Goal: Information Seeking & Learning: Find specific fact

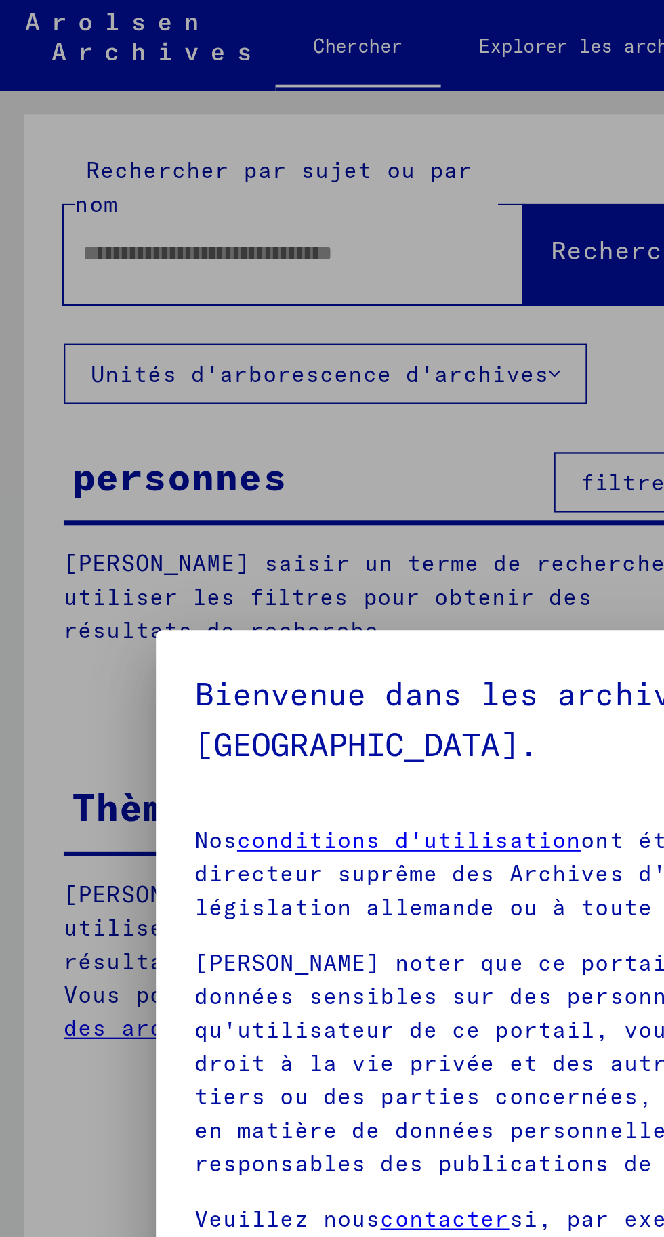
click at [84, 130] on div "**********" at bounding box center [332, 618] width 664 height 1237
click at [88, 127] on div "**********" at bounding box center [332, 618] width 664 height 1237
click at [148, 125] on div "**********" at bounding box center [332, 618] width 664 height 1237
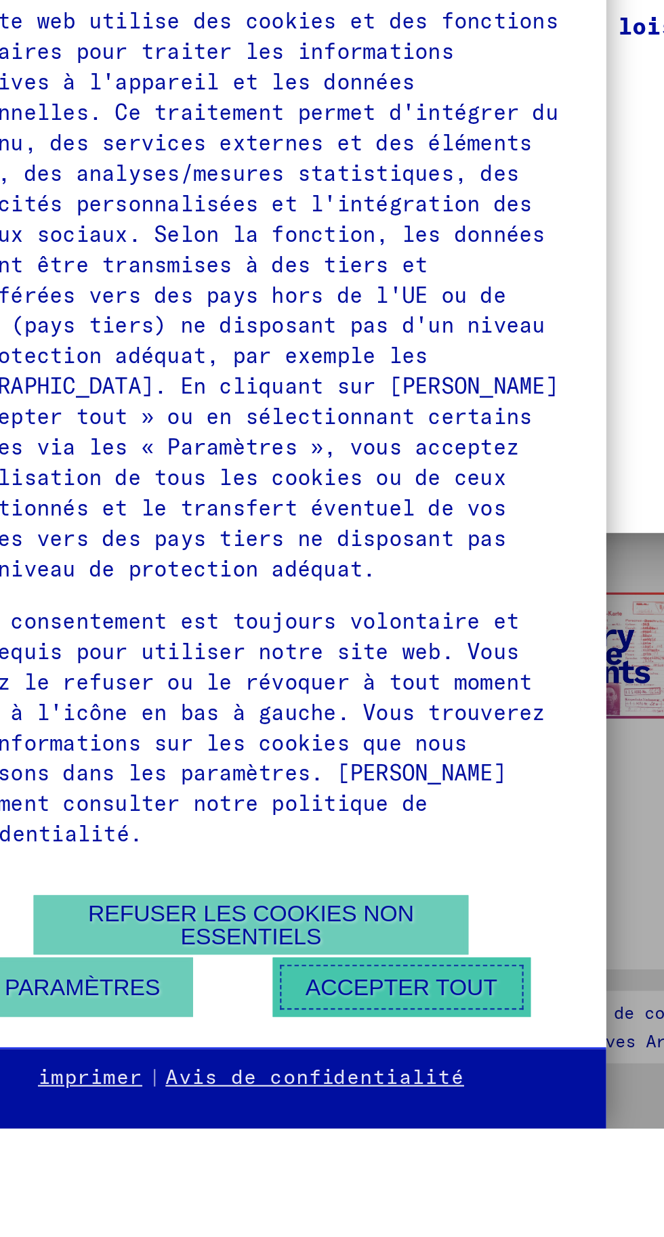
click at [314, 1176] on font "Accepter tout" at bounding box center [302, 1171] width 89 height 12
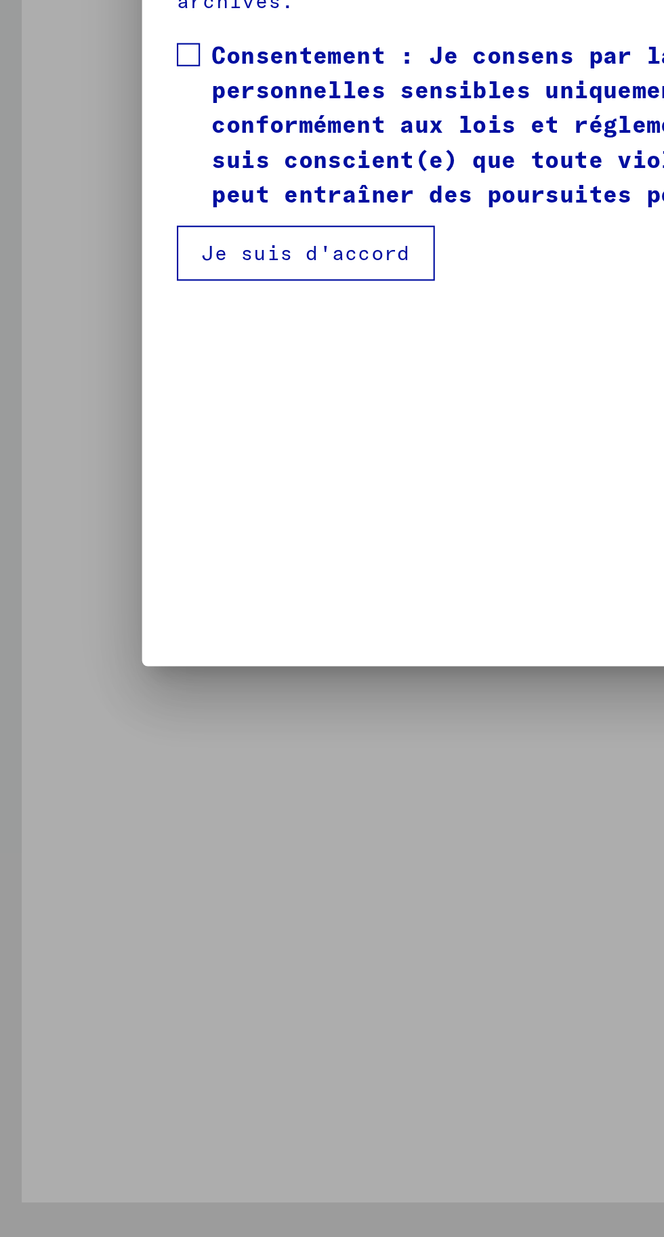
click at [149, 771] on font "Je suis d'accord" at bounding box center [143, 765] width 98 height 12
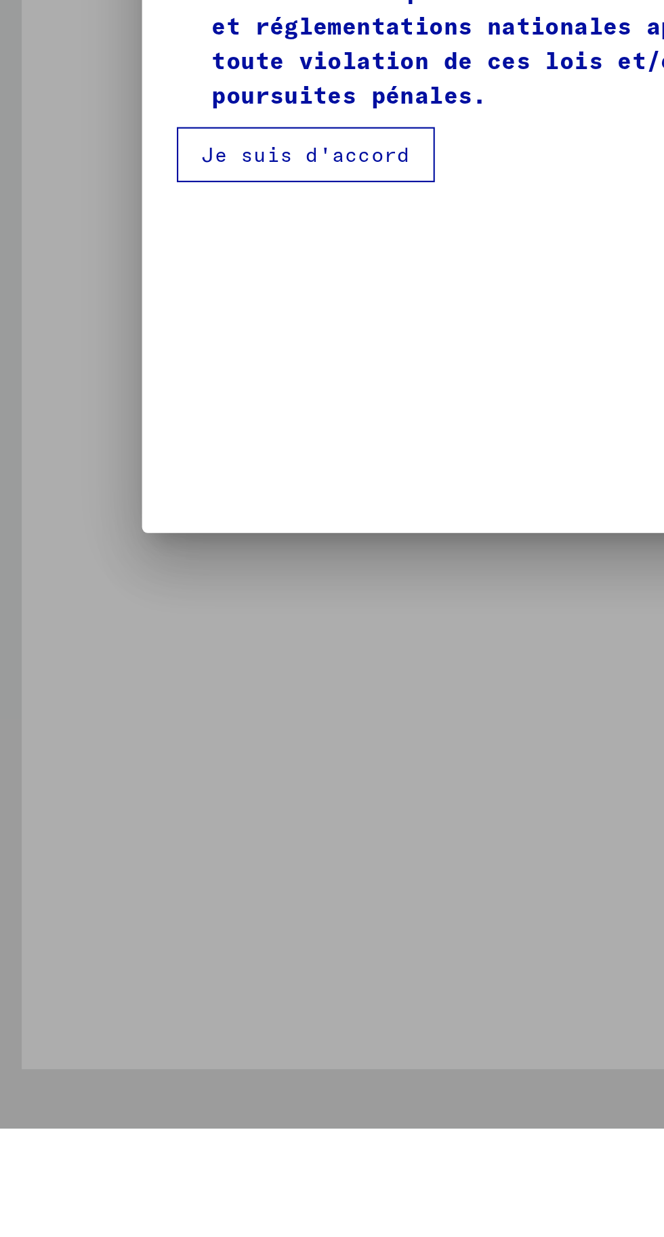
click at [89, 678] on span at bounding box center [88, 672] width 11 height 11
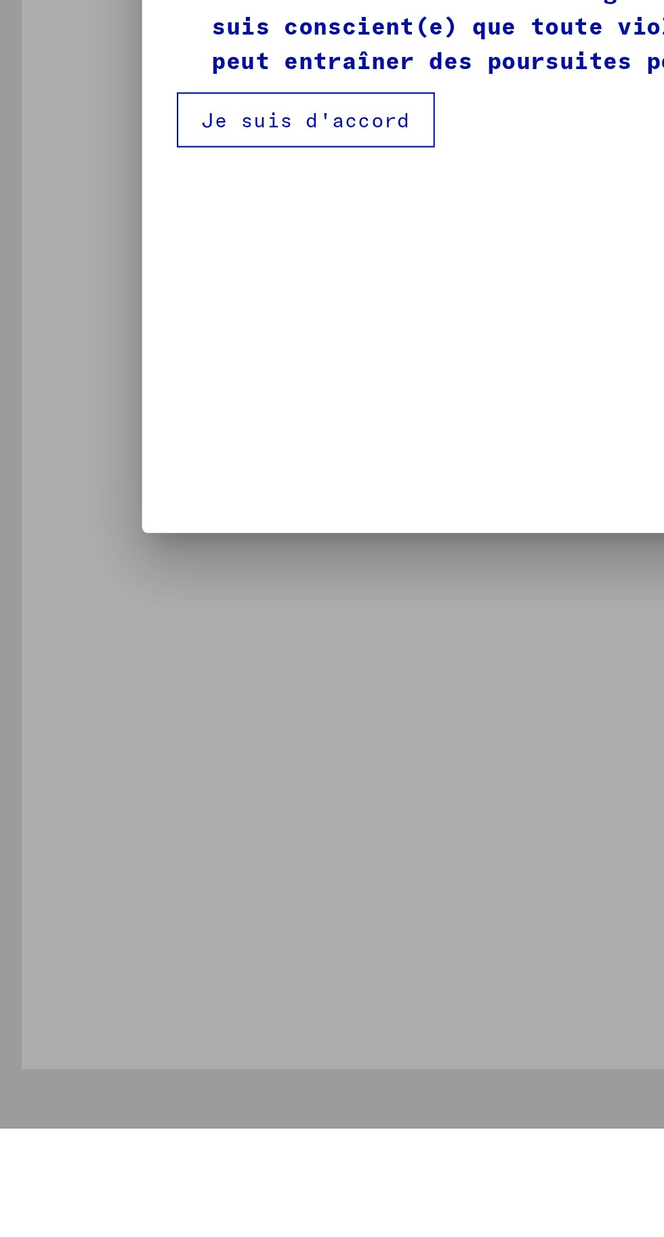
click at [135, 771] on font "Je suis d'accord" at bounding box center [143, 765] width 98 height 12
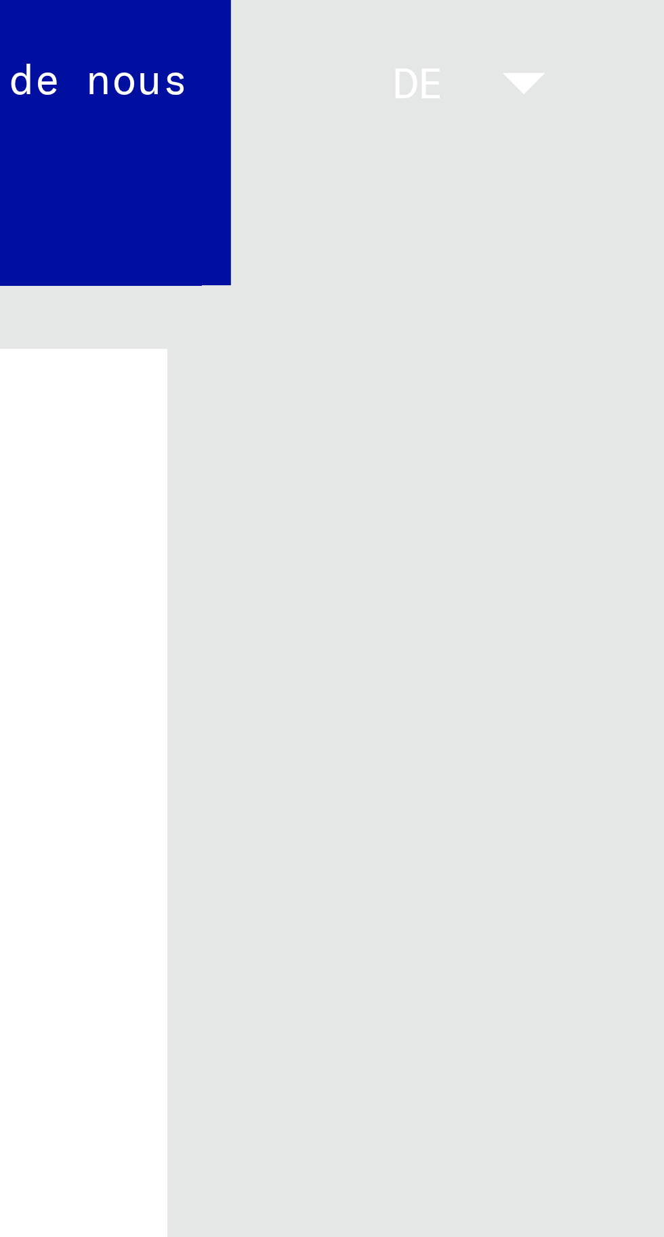
scroll to position [0, 84]
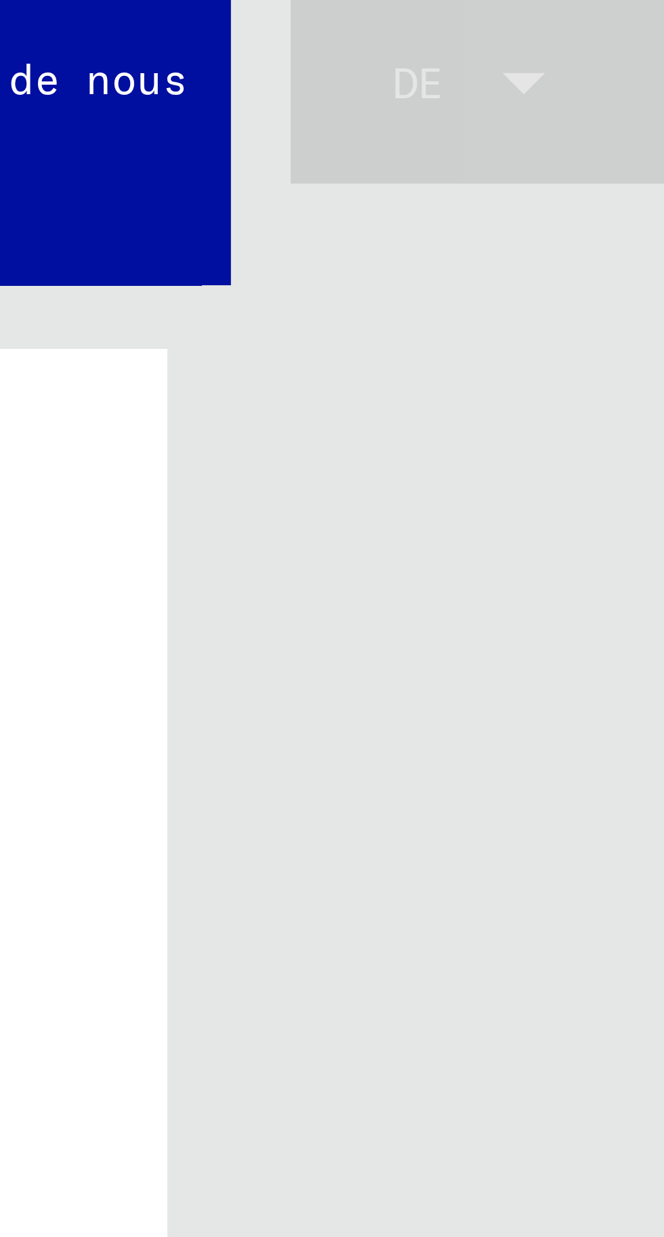
click at [641, 14] on div at bounding box center [641, 16] width 12 height 7
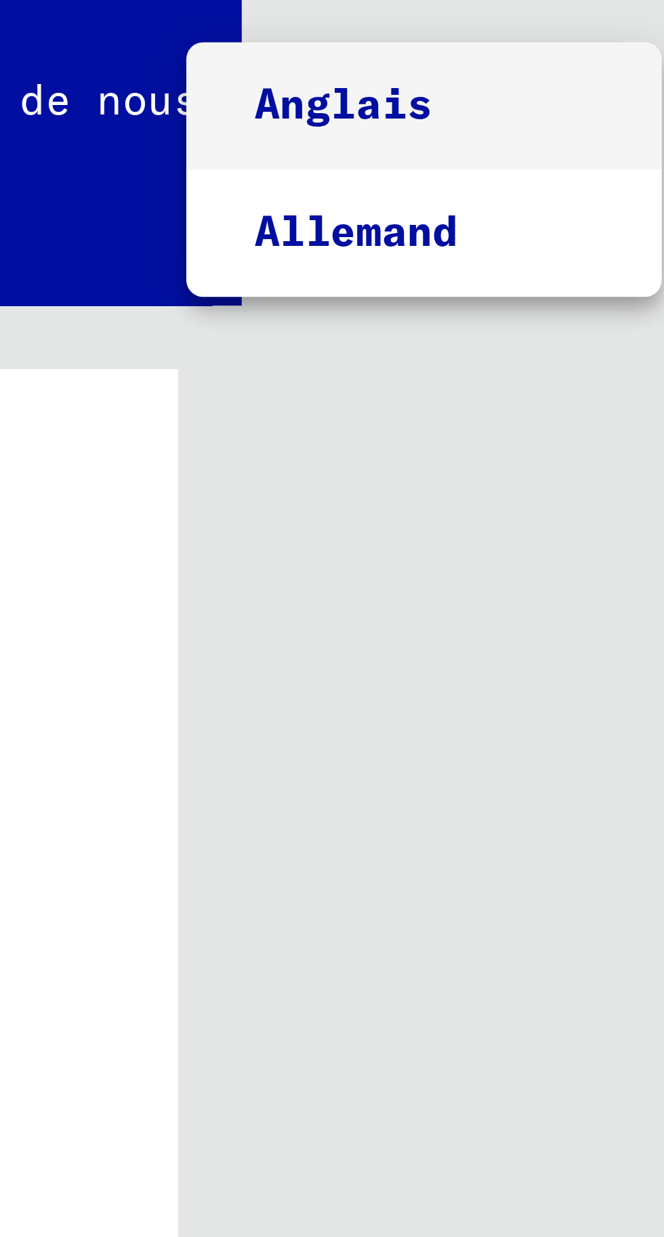
scroll to position [0, 0]
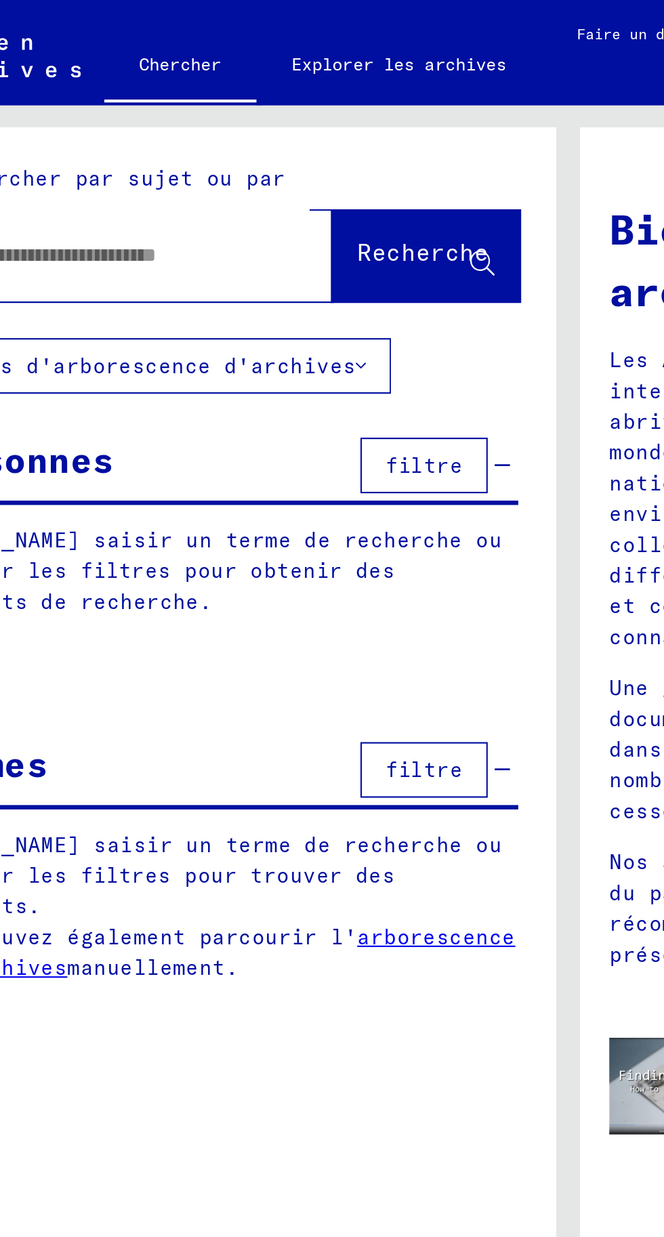
click at [65, 123] on div at bounding box center [332, 618] width 664 height 1237
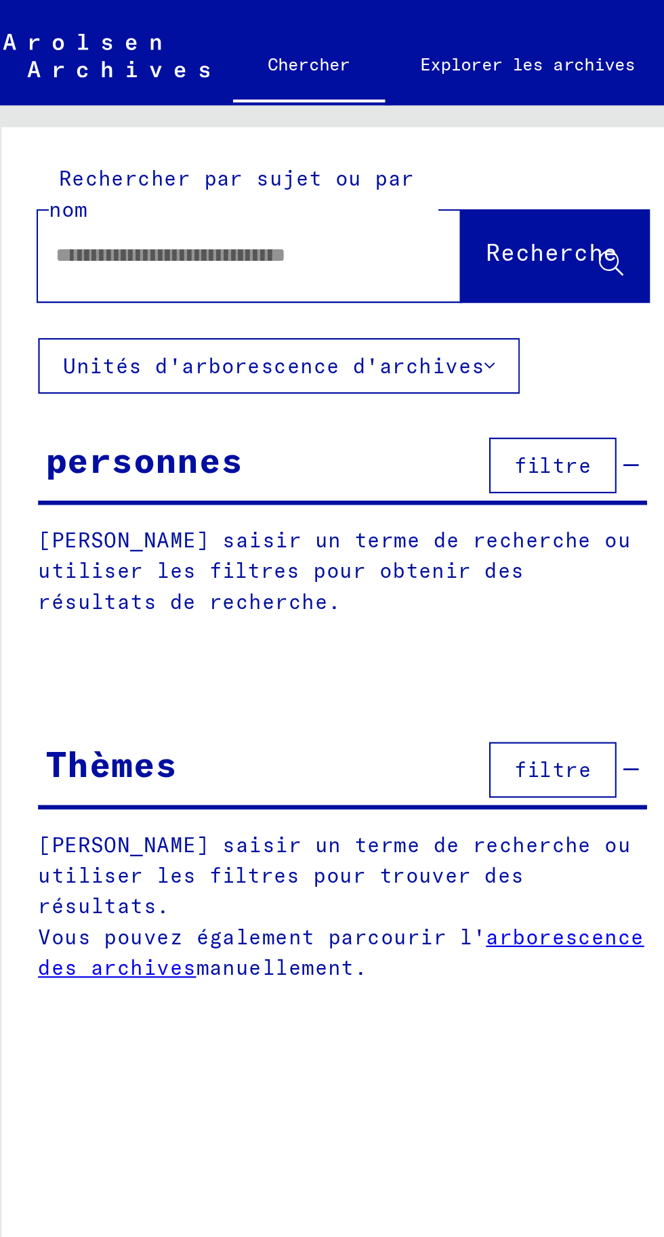
scroll to position [66, 0]
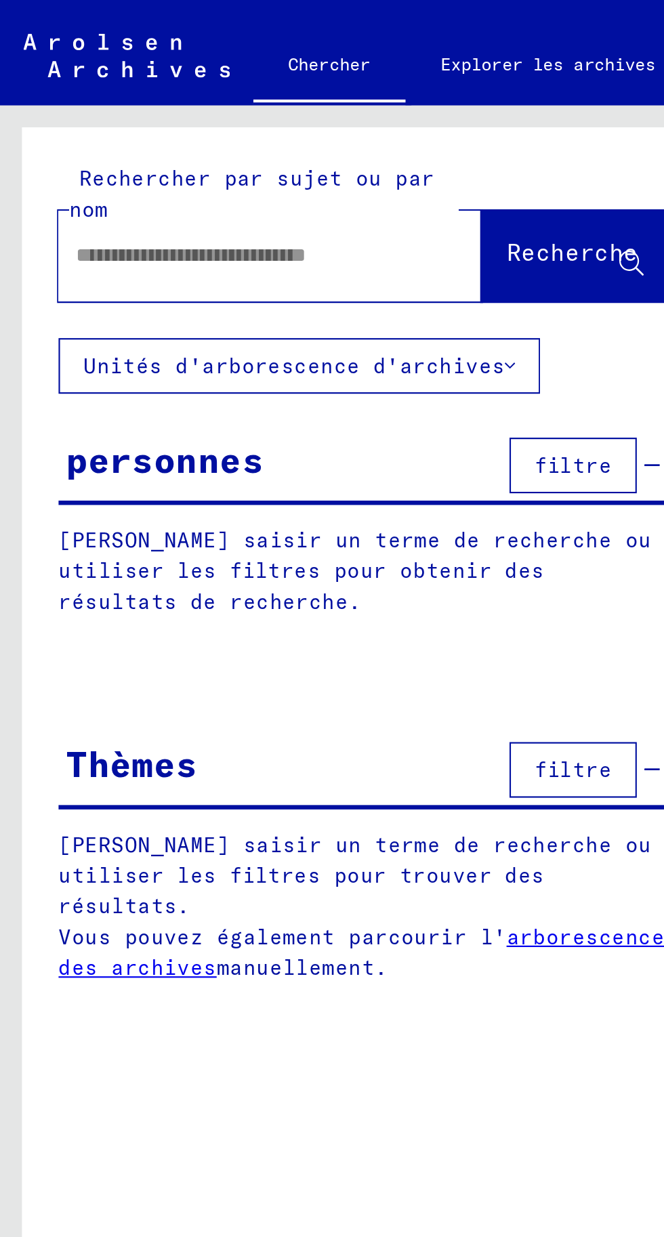
click at [267, 209] on font "filtre" at bounding box center [265, 215] width 36 height 12
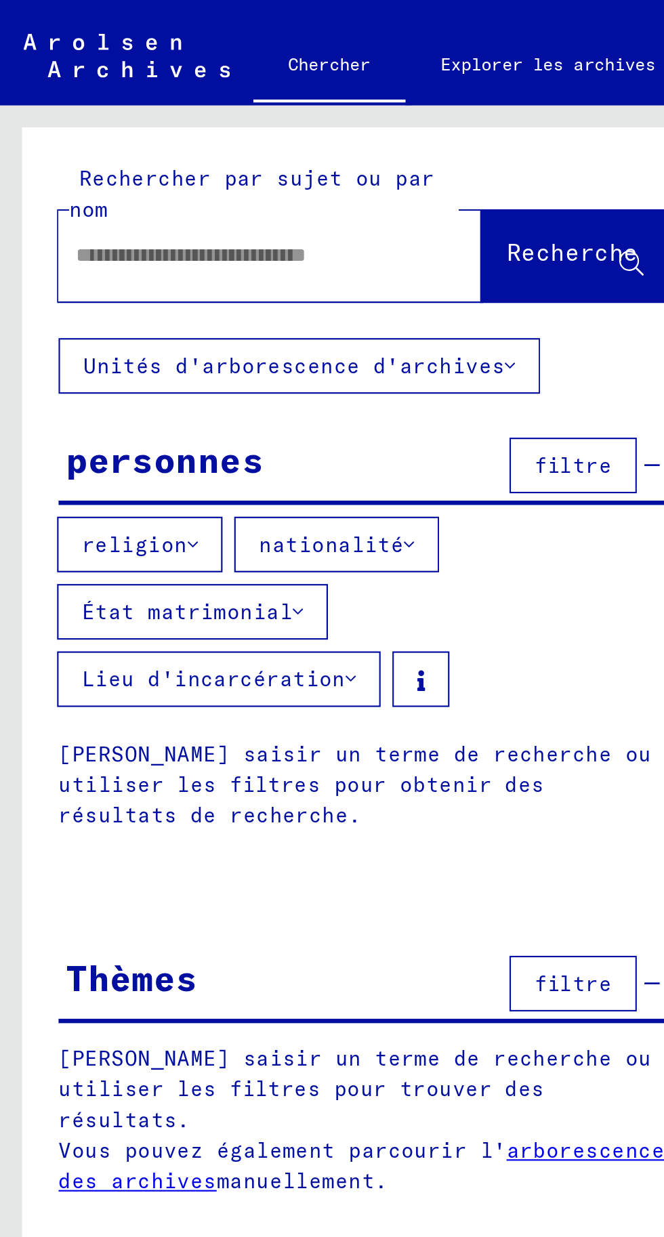
click at [179, 246] on font "nationalité" at bounding box center [153, 252] width 67 height 12
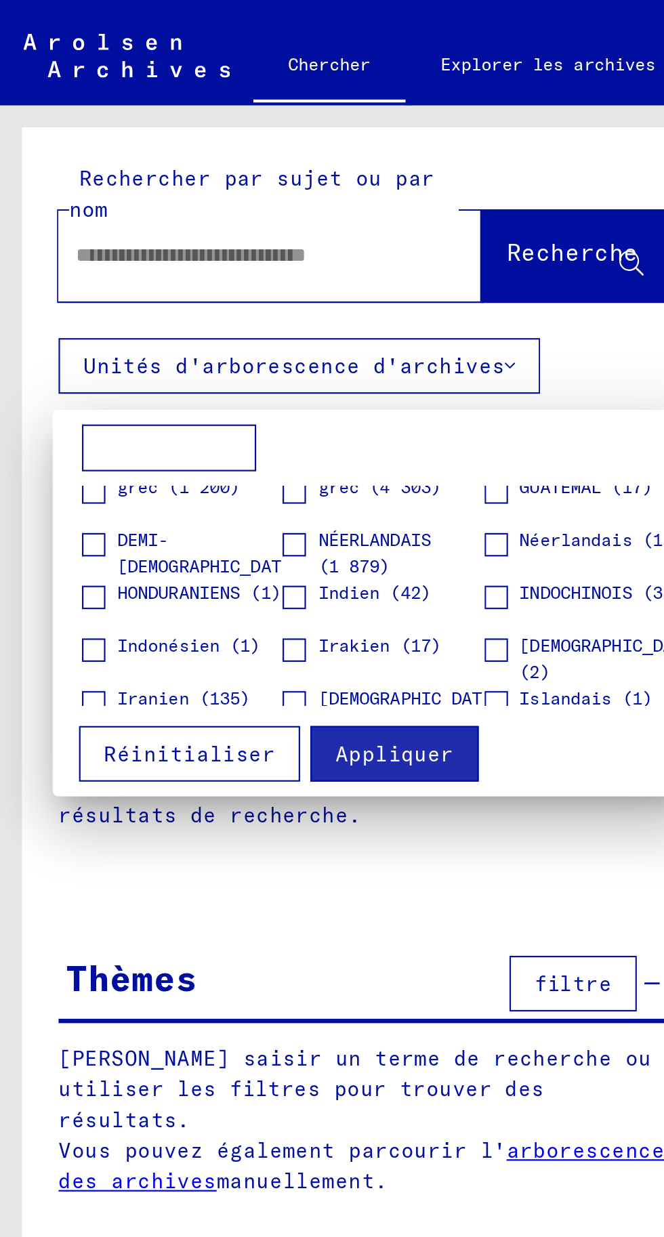
scroll to position [582, 0]
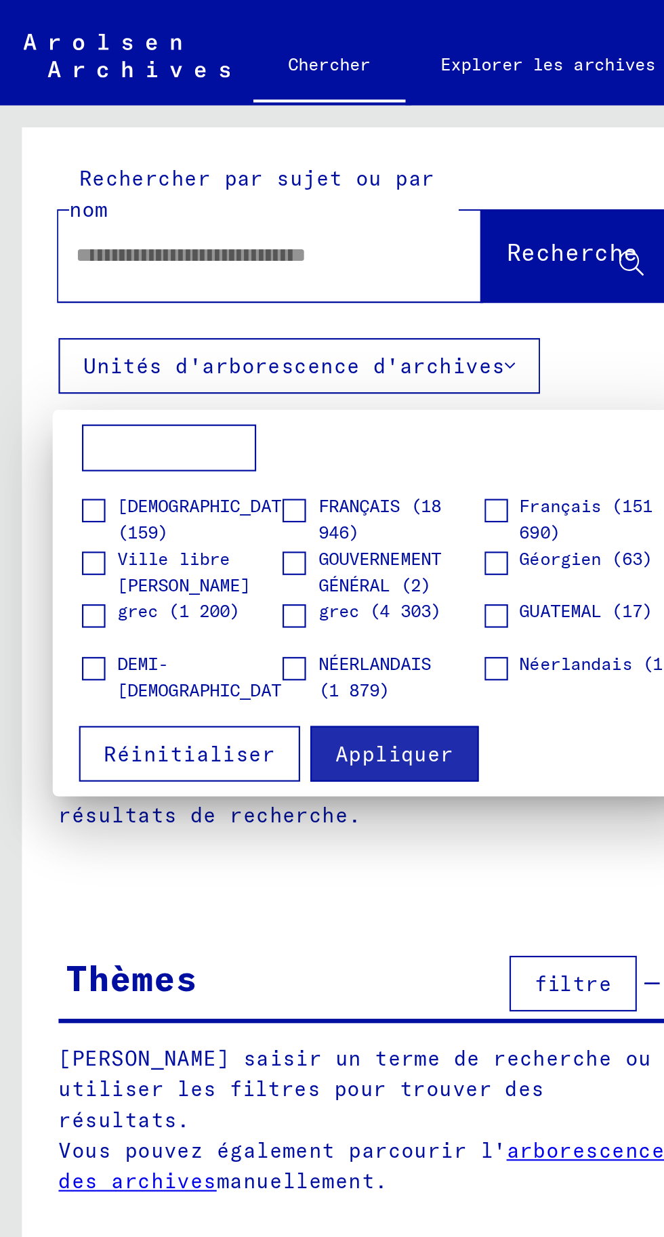
click at [68, 213] on input at bounding box center [78, 207] width 81 height 22
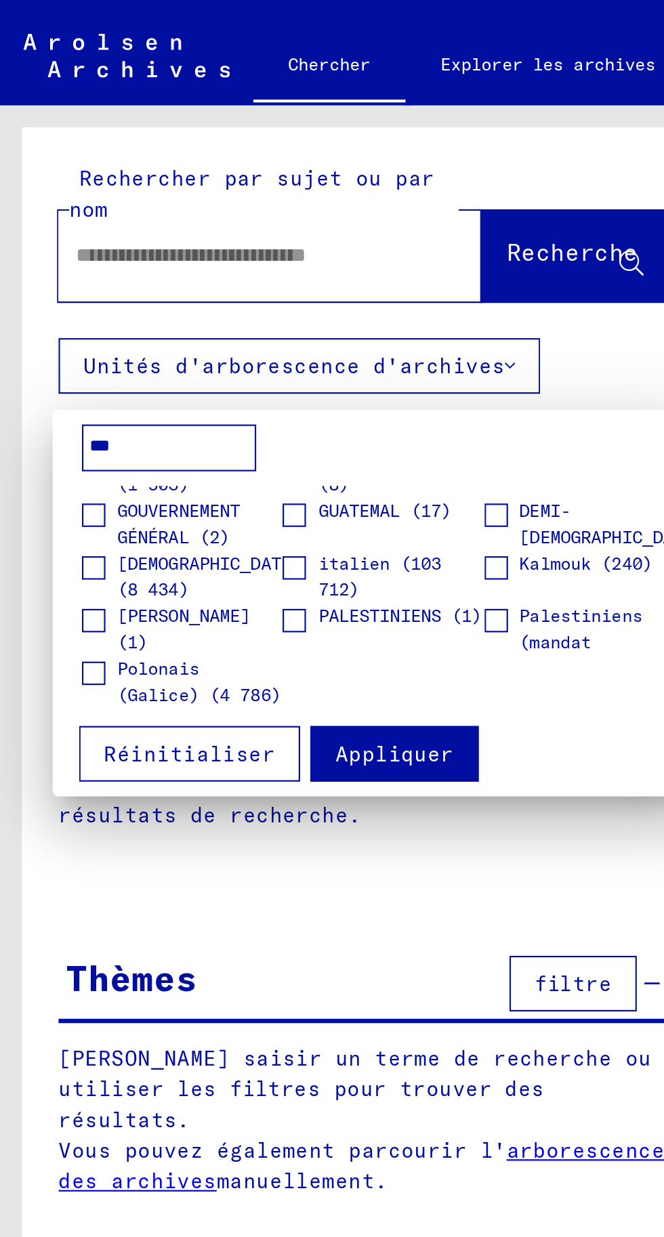
scroll to position [0, 0]
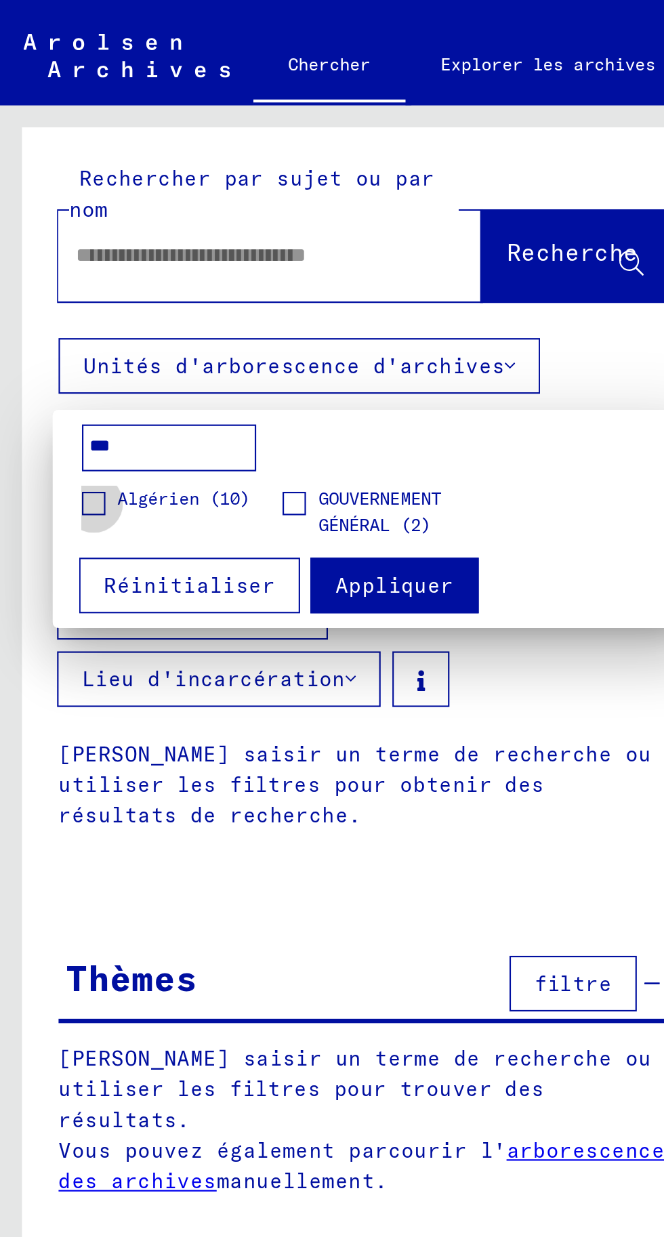
type input "***"
click at [45, 232] on span at bounding box center [43, 233] width 11 height 11
click at [182, 270] on font "Appliquer" at bounding box center [182, 271] width 55 height 12
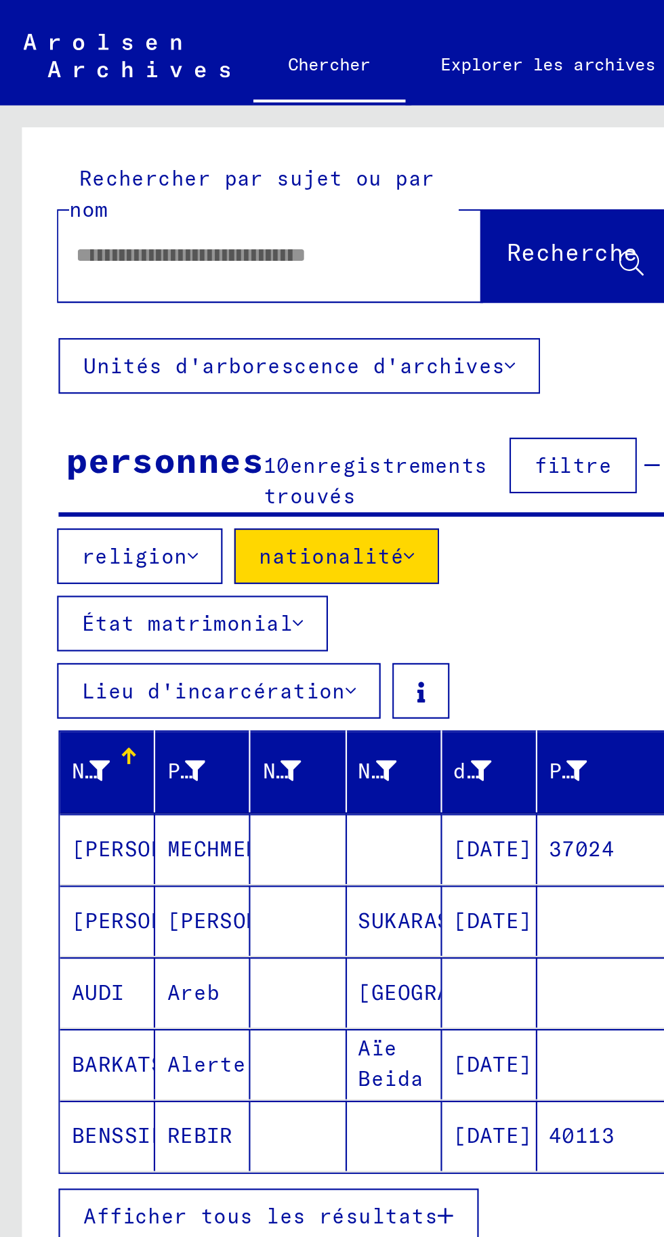
click at [134, 557] on font "Afficher tous les résultats" at bounding box center [121, 563] width 164 height 12
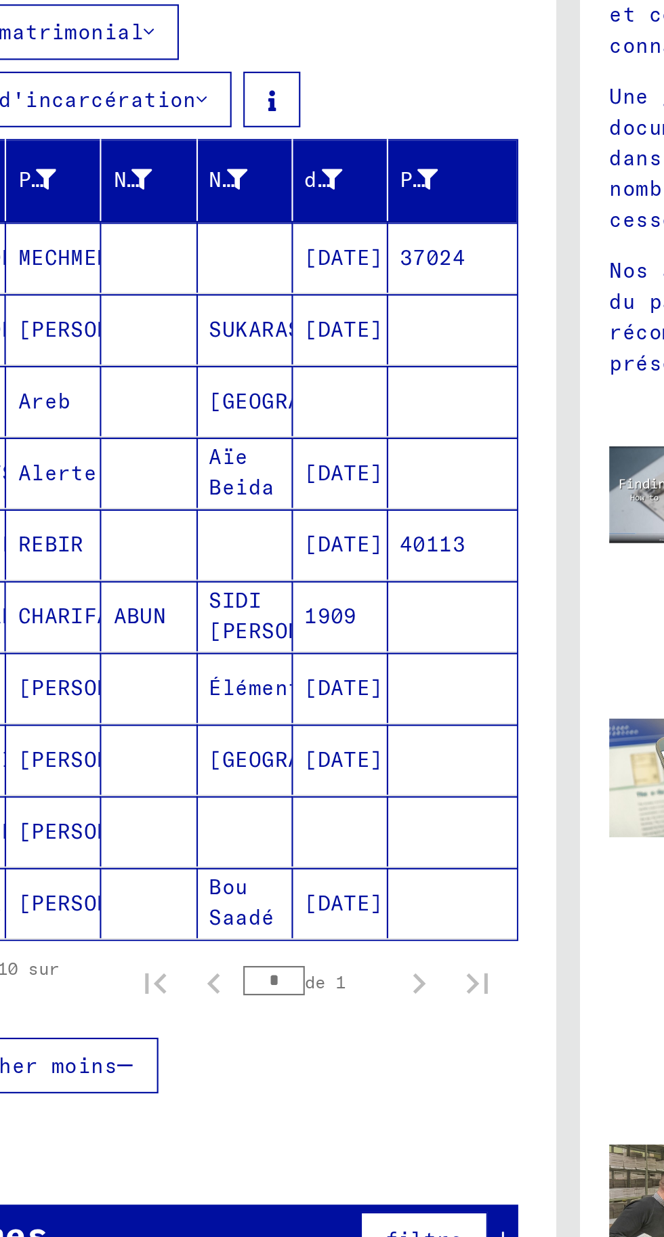
scroll to position [66, 84]
click at [195, 715] on div "1 – 10 sur 10 * de 1" at bounding box center [98, 728] width 271 height 27
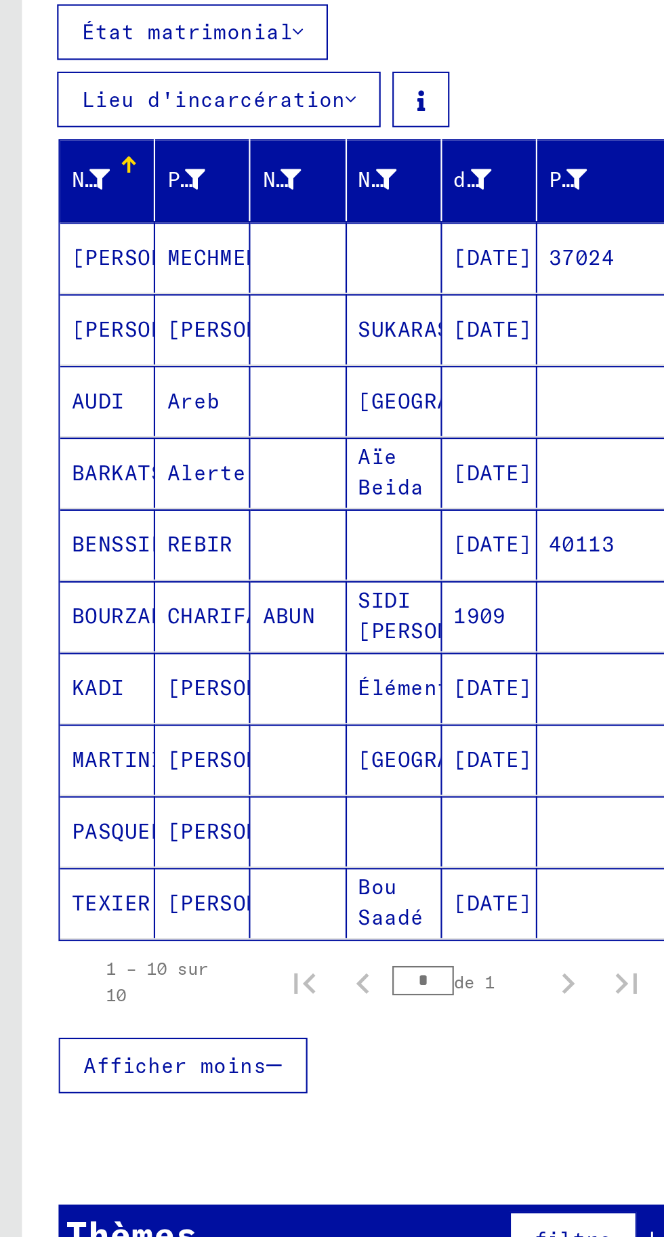
scroll to position [0, 0]
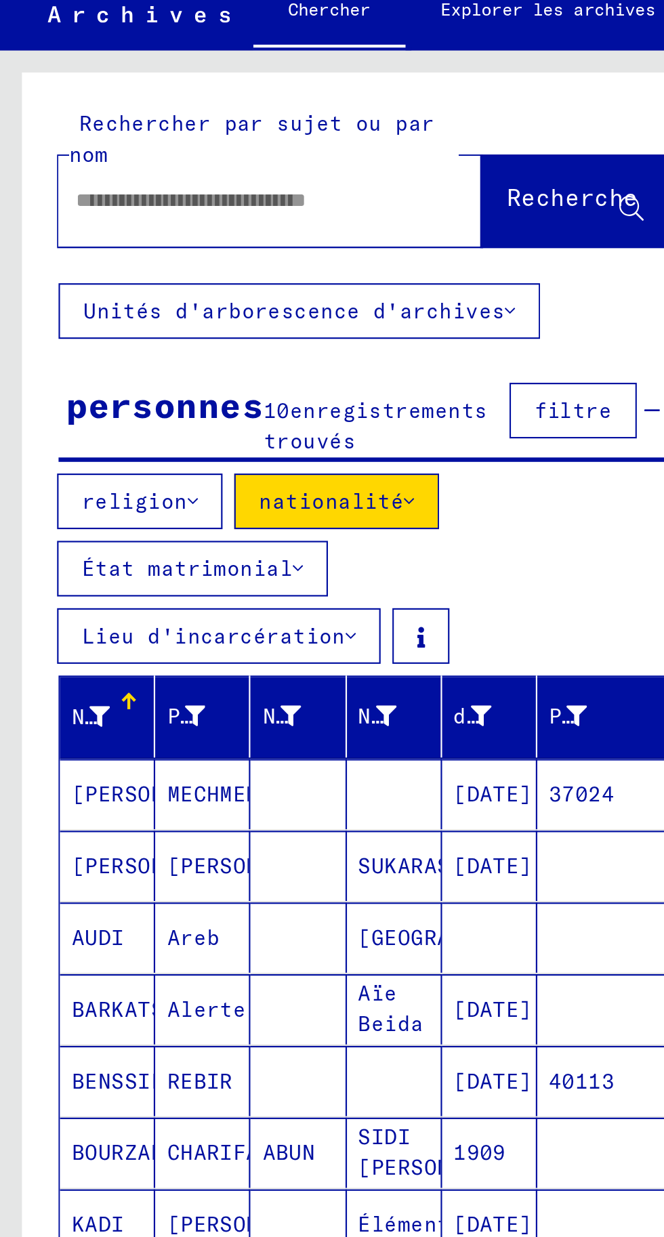
click at [86, 117] on input "text" at bounding box center [108, 118] width 147 height 14
type input "*******"
click at [240, 119] on font "Recherche" at bounding box center [264, 117] width 61 height 14
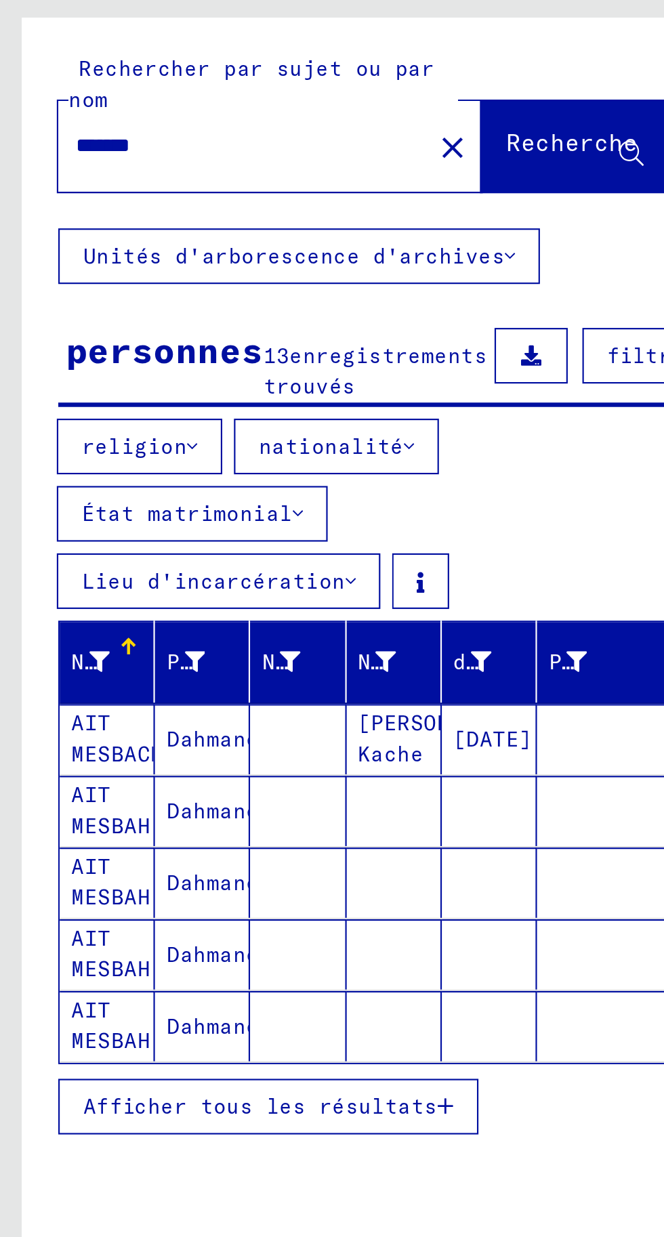
scroll to position [34, 0]
click at [132, 557] on font "Afficher tous les résultats" at bounding box center [121, 563] width 164 height 12
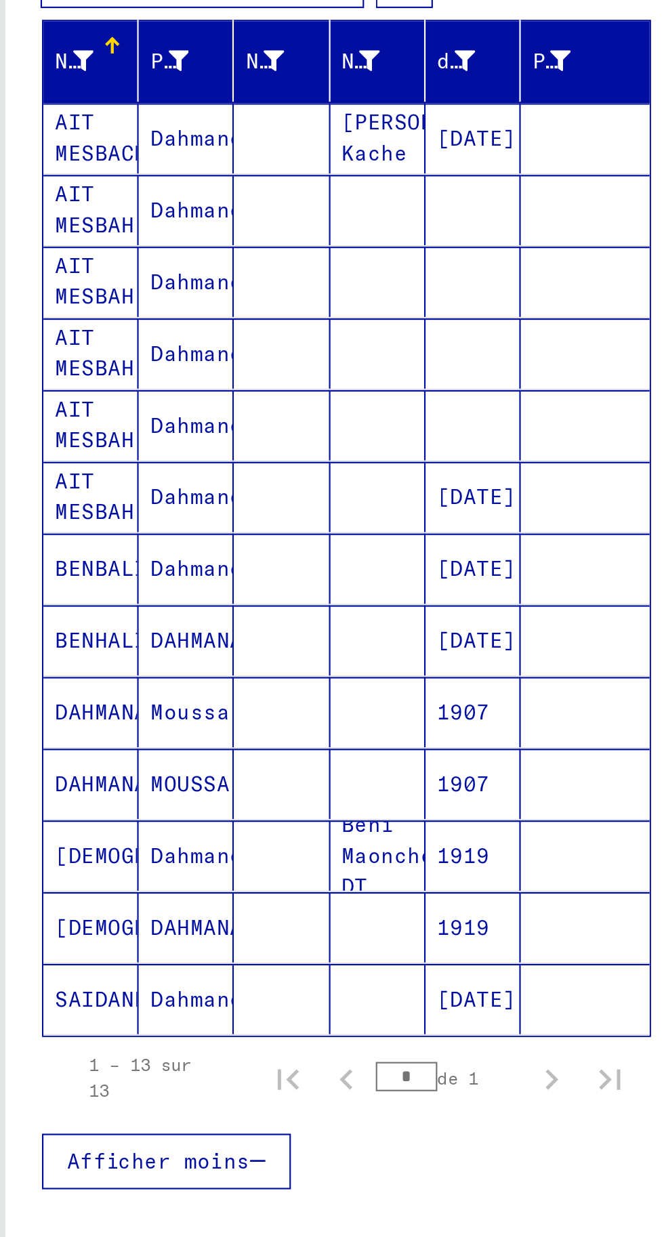
scroll to position [0, 0]
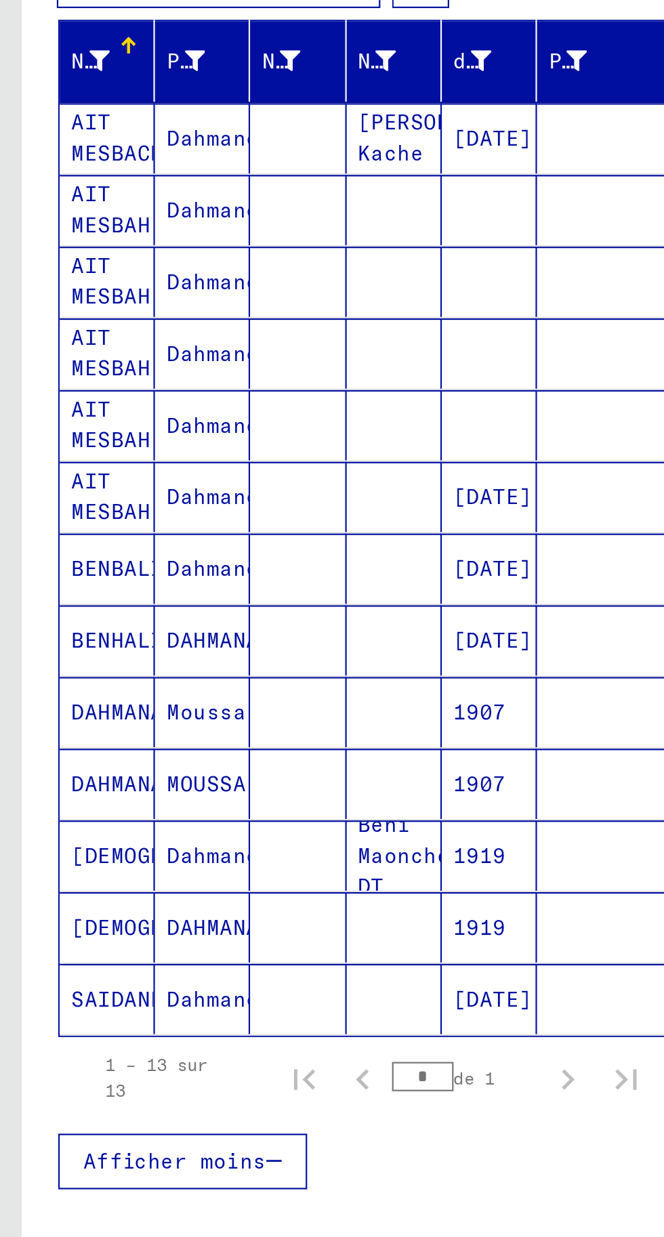
click at [82, 659] on font "Moussa" at bounding box center [95, 658] width 37 height 12
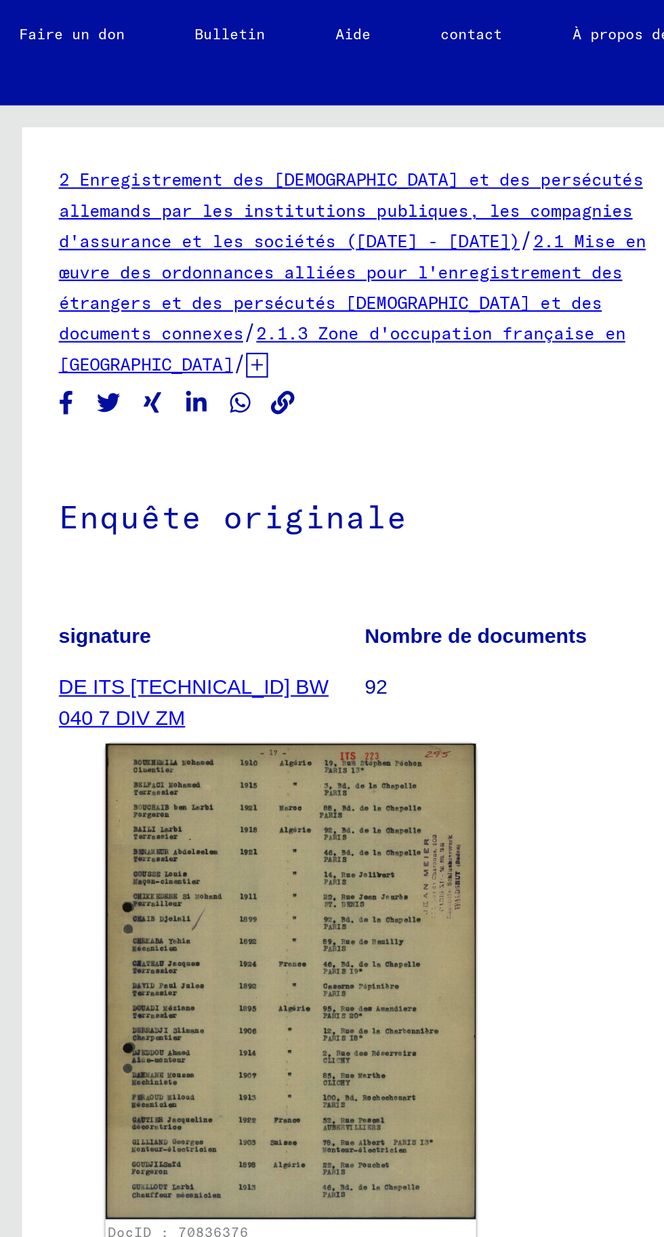
scroll to position [66, 0]
click at [461, 387] on img at bounding box center [461, 454] width 171 height 220
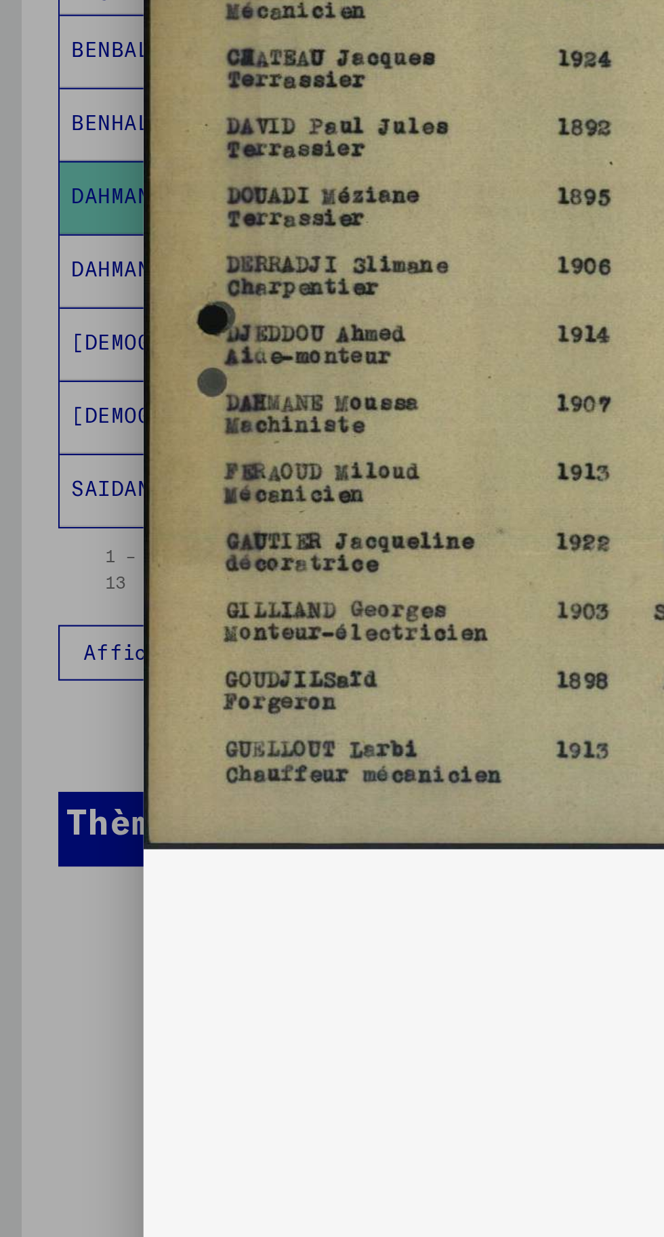
click at [237, 805] on img at bounding box center [331, 625] width 531 height 1196
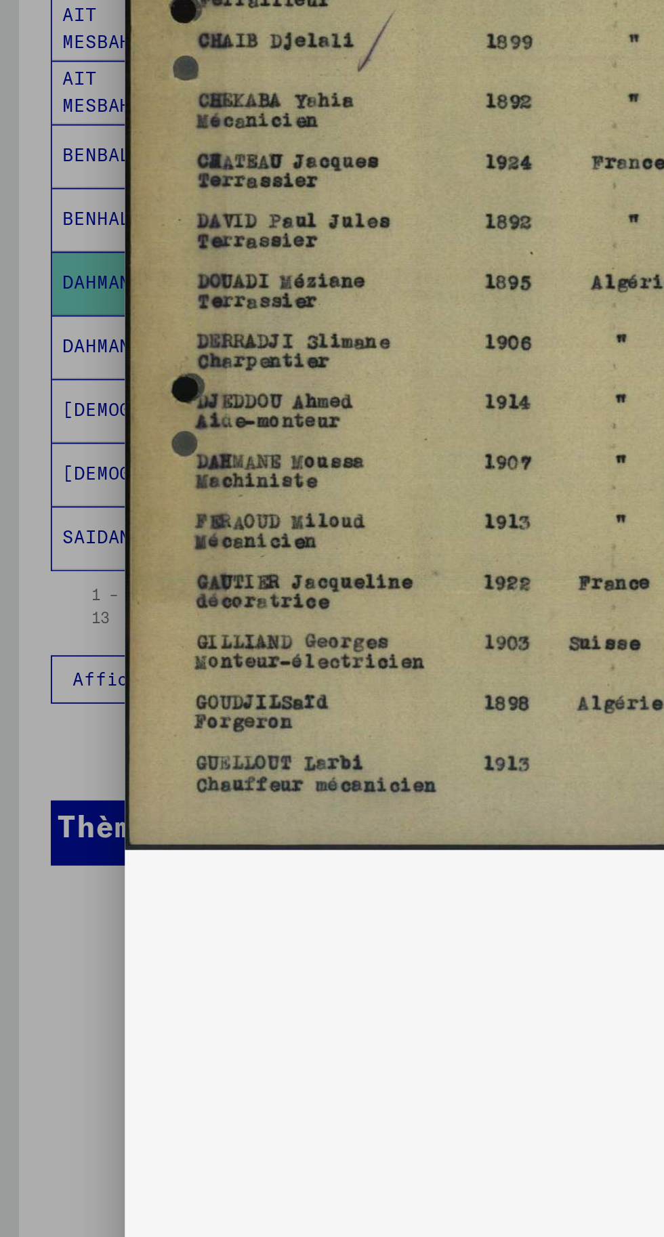
scroll to position [0, 0]
